Goal: Find contact information: Obtain details needed to contact an individual or organization

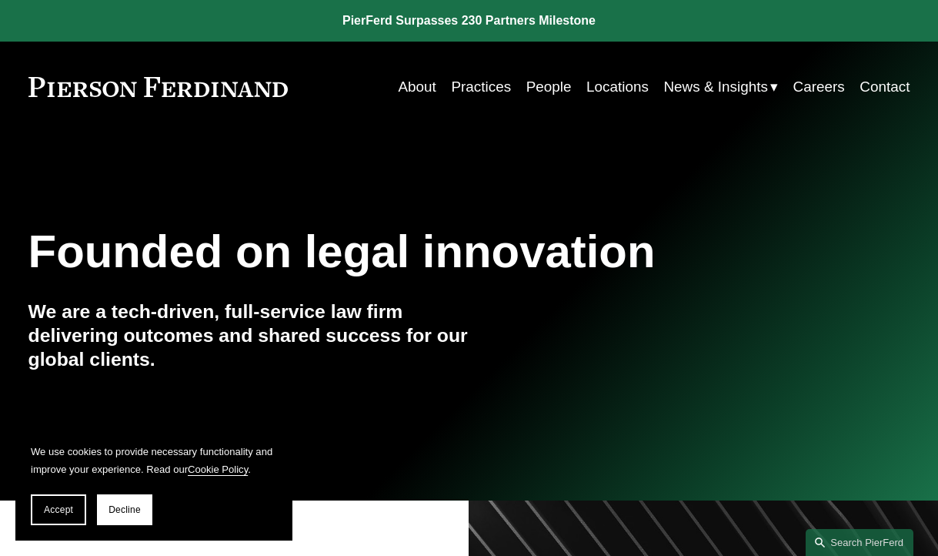
click at [542, 75] on link "People" at bounding box center [549, 86] width 45 height 29
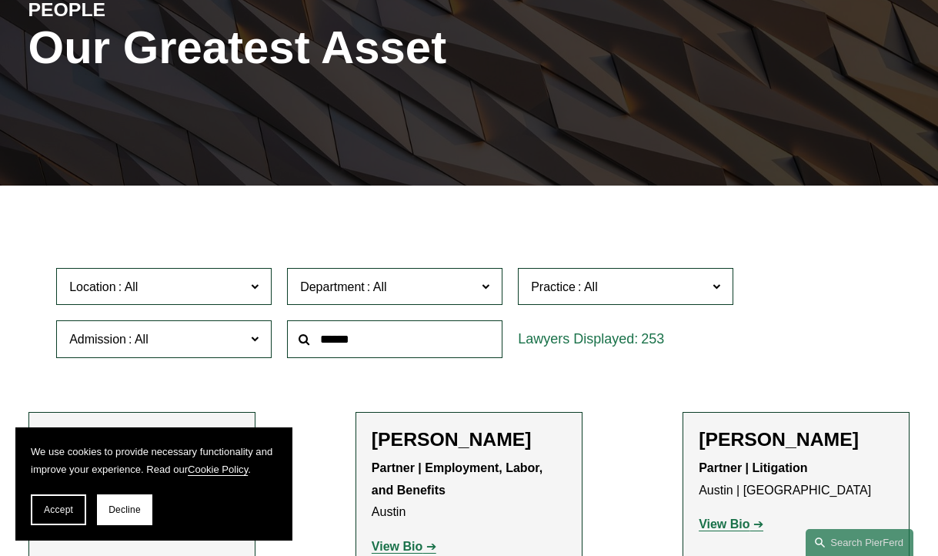
scroll to position [231, 0]
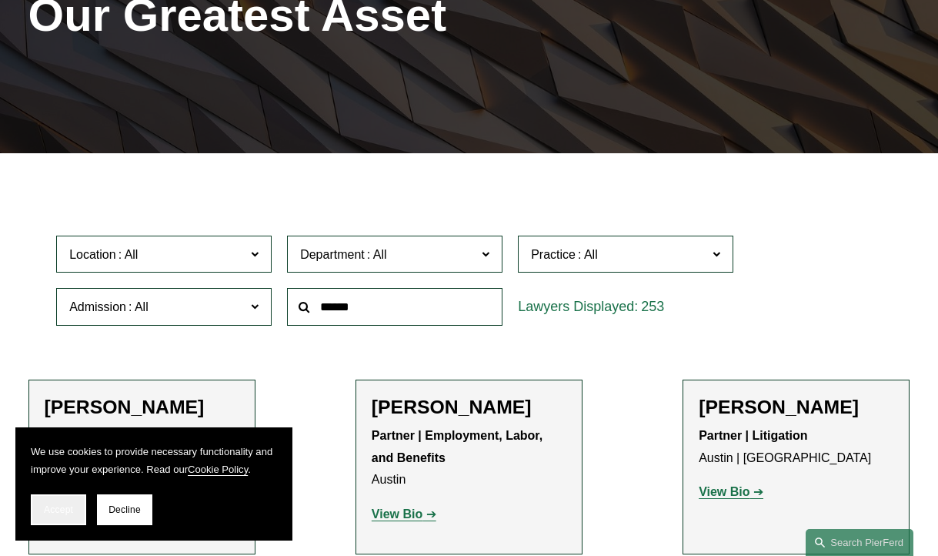
click at [43, 509] on button "Accept" at bounding box center [58, 509] width 55 height 31
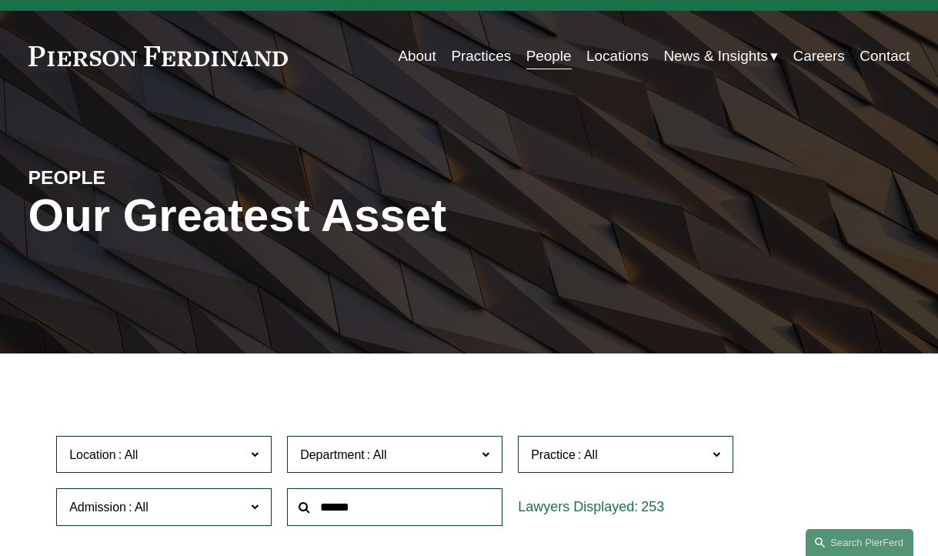
scroll to position [0, 0]
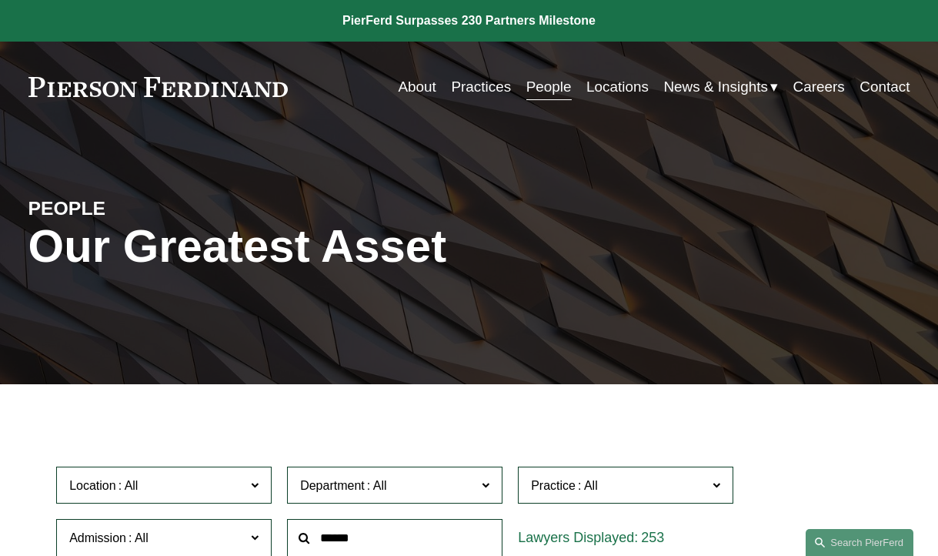
click at [403, 82] on link "About" at bounding box center [417, 86] width 38 height 29
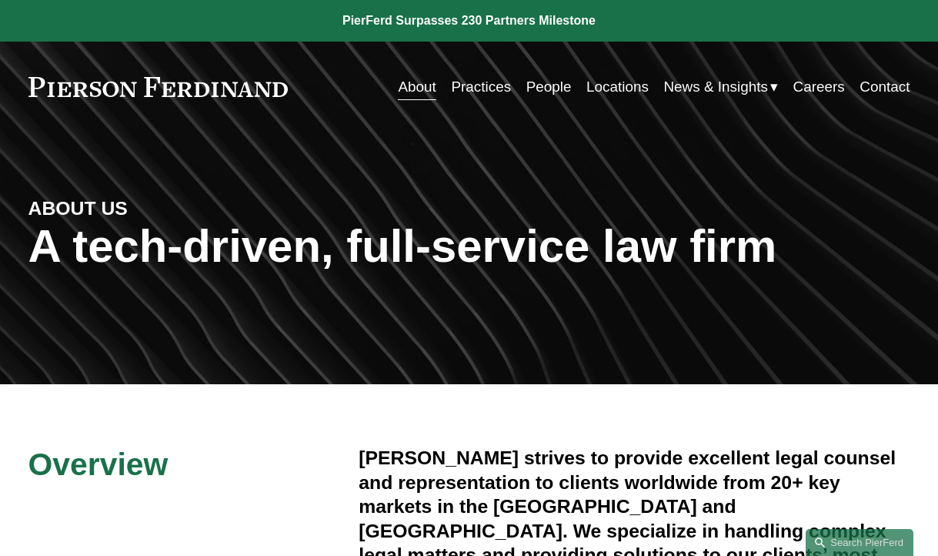
click at [545, 88] on link "People" at bounding box center [549, 86] width 45 height 29
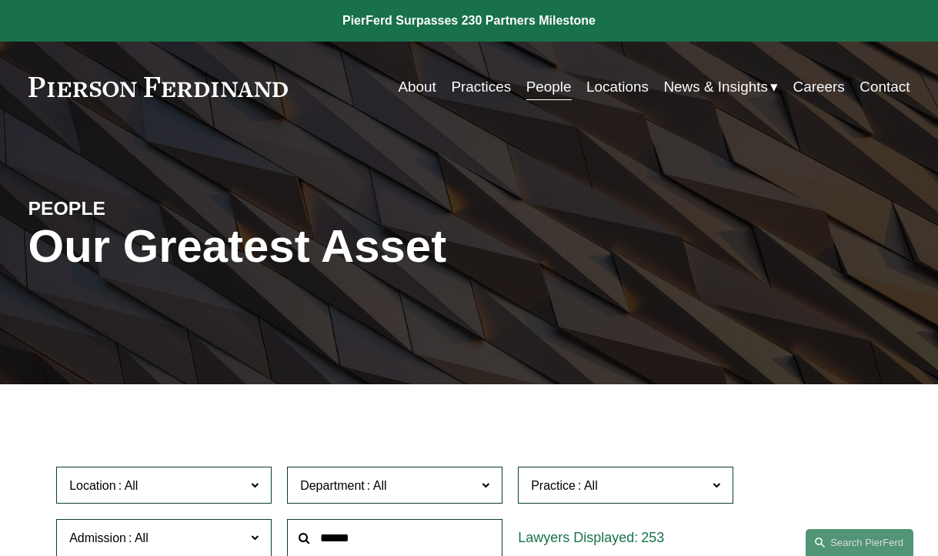
click at [878, 83] on link "Contact" at bounding box center [885, 86] width 50 height 29
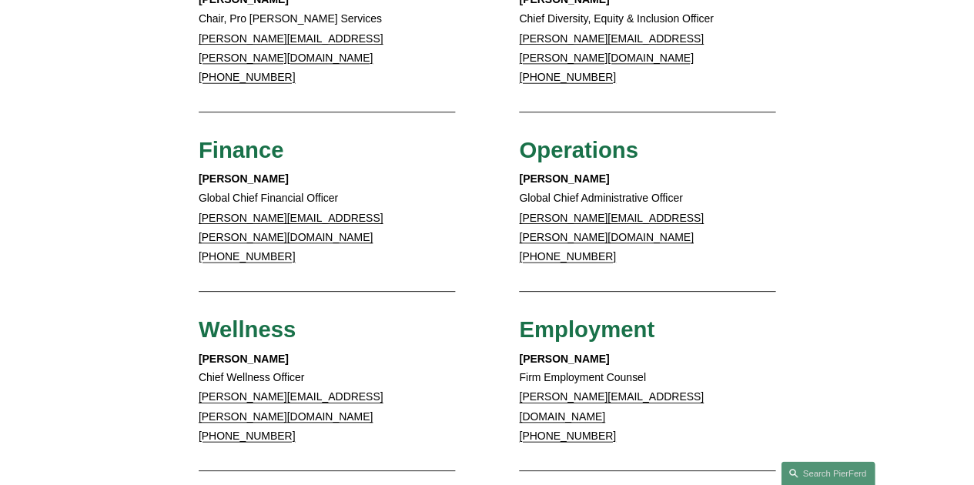
scroll to position [770, 0]
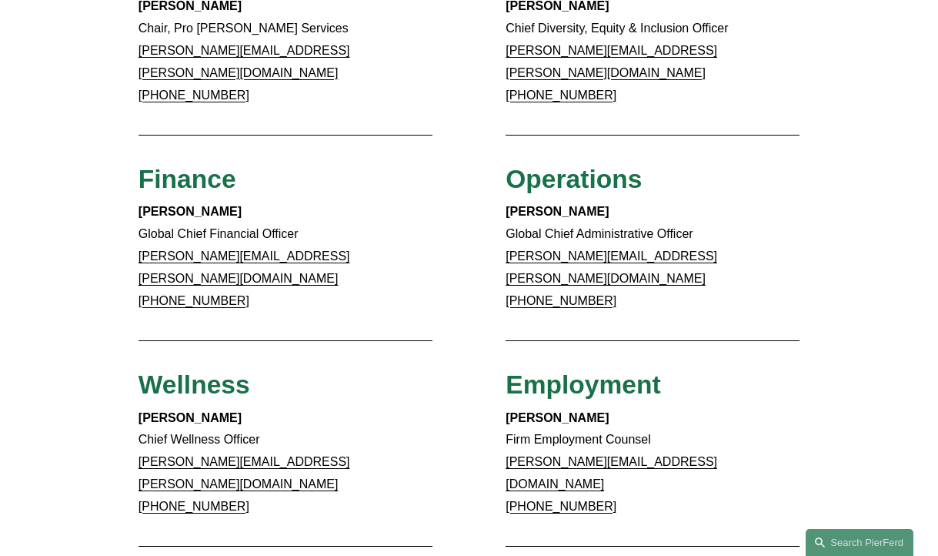
click at [573, 249] on link "[PERSON_NAME][EMAIL_ADDRESS][PERSON_NAME][DOMAIN_NAME]" at bounding box center [612, 266] width 212 height 35
click at [549, 205] on strong "[PERSON_NAME]" at bounding box center [557, 211] width 103 height 13
click at [549, 165] on span "Operations" at bounding box center [574, 179] width 136 height 28
click at [555, 165] on span "Operations" at bounding box center [574, 179] width 136 height 28
